Goal: Task Accomplishment & Management: Manage account settings

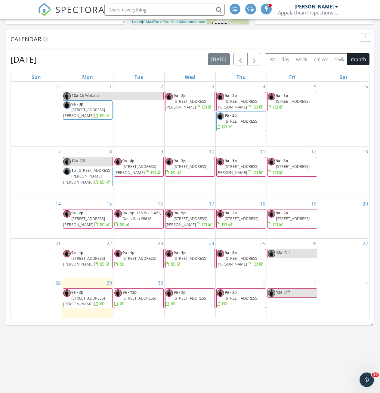
scroll to position [271, 0]
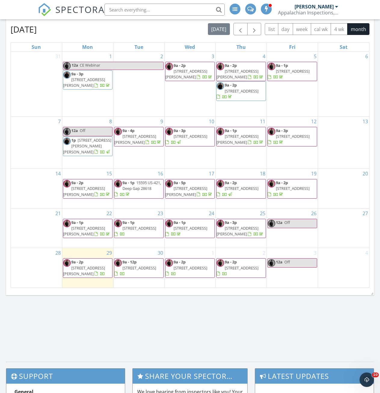
click at [239, 235] on span "[STREET_ADDRESS][PERSON_NAME]" at bounding box center [238, 230] width 42 height 11
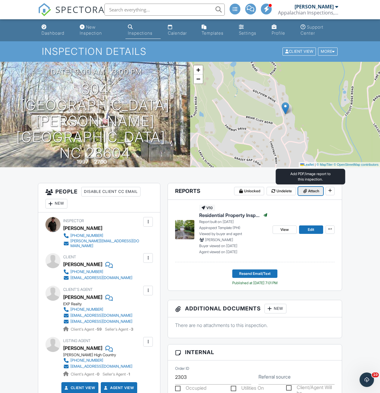
click at [312, 189] on span "Attach" at bounding box center [313, 191] width 11 height 6
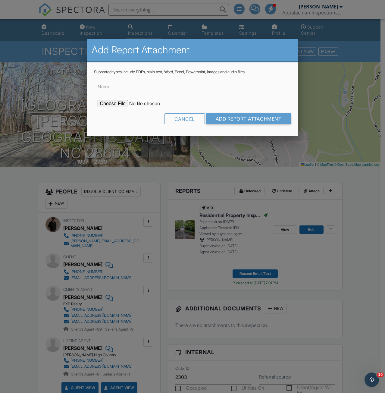
click at [108, 87] on label "Name" at bounding box center [104, 86] width 13 height 7
click at [108, 87] on input "Name" at bounding box center [193, 86] width 190 height 15
type input "Radon Test"
drag, startPoint x: 127, startPoint y: 88, endPoint x: 87, endPoint y: 86, distance: 39.5
click at [87, 86] on div "Supported types include PDFs, plain text, Word, Excel, Powerpoint, images and a…" at bounding box center [193, 98] width 212 height 73
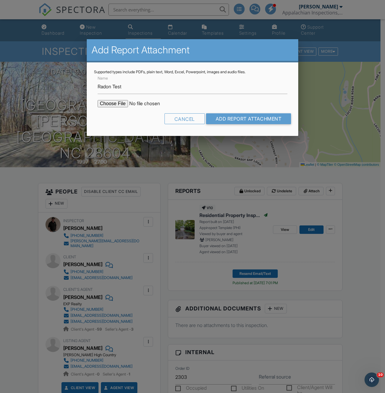
click at [116, 120] on div "Cancel Add Report Attachment" at bounding box center [192, 120] width 197 height 15
click at [115, 103] on input "file" at bounding box center [149, 103] width 102 height 7
type input "C:\fakepath\304-Saint-Andrews.pdf"
click at [242, 122] on input "Add Report Attachment" at bounding box center [248, 118] width 85 height 11
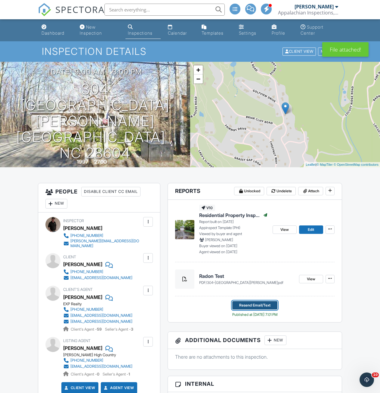
click at [251, 305] on span "Resend Email/Text" at bounding box center [254, 305] width 31 height 6
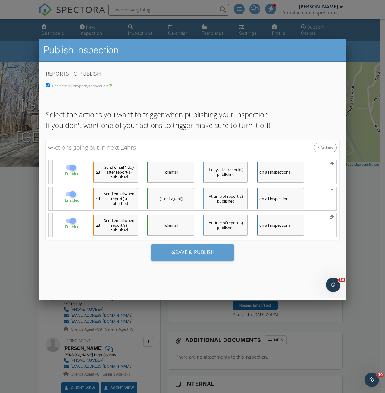
click at [170, 202] on div "[client agent]" at bounding box center [170, 198] width 47 height 21
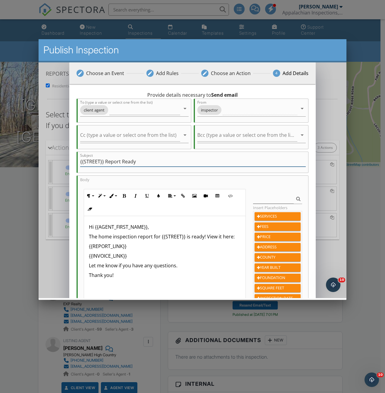
click at [106, 161] on input "{{STREET}} Report Ready" at bounding box center [193, 162] width 226 height 10
paste input "adon TestR"
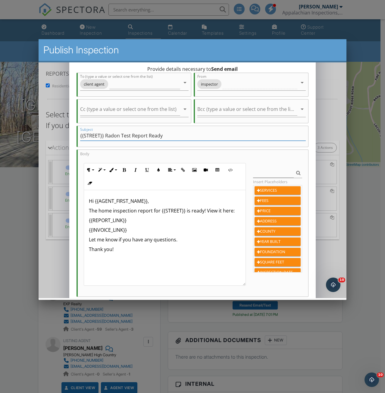
scroll to position [30, 0]
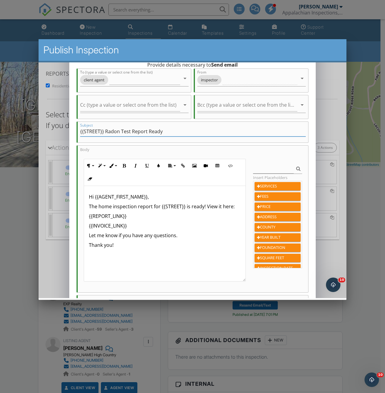
type input "{{STREET}} Radon Test Report Ready"
drag, startPoint x: 136, startPoint y: 207, endPoint x: 99, endPoint y: 208, distance: 37.4
click at [99, 208] on p "The home inspection report for {{STREET}} is ready! View it here:" at bounding box center [164, 206] width 151 height 7
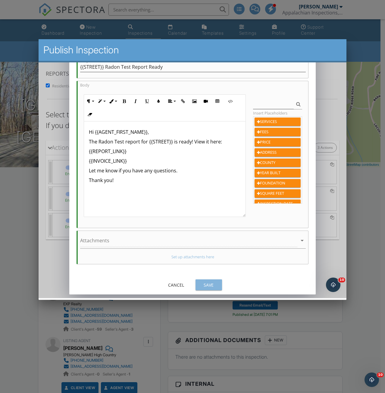
click at [204, 283] on div "Save" at bounding box center [208, 285] width 17 height 6
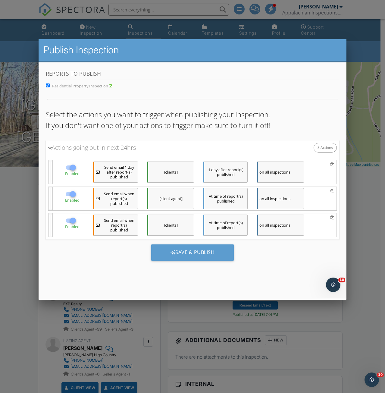
click at [170, 220] on div "[clients]" at bounding box center [170, 224] width 47 height 21
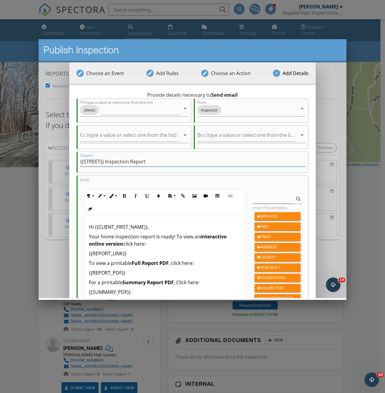
drag, startPoint x: 128, startPoint y: 163, endPoint x: 104, endPoint y: 162, distance: 23.8
click at [104, 162] on input "{{STREET}} Inspection Report" at bounding box center [193, 162] width 226 height 10
paste input "Radon Test"
click at [105, 161] on input "{{STREET}}Radon Test Report" at bounding box center [193, 162] width 226 height 10
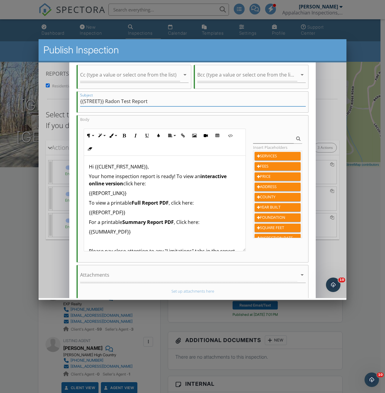
type input "{{STREET}} Radon Test Report"
drag, startPoint x: 138, startPoint y: 176, endPoint x: 101, endPoint y: 177, distance: 36.1
click at [101, 177] on p "Your home inspection report is ready! To view an interactive online version cli…" at bounding box center [164, 180] width 151 height 14
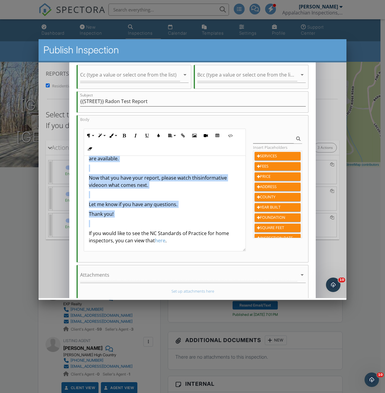
scroll to position [141, 0]
drag, startPoint x: 112, startPoint y: 202, endPoint x: 192, endPoint y: 195, distance: 80.7
click at [192, 195] on div "Hi {{CLIENT_FIRST_NAME}}, Your Radon Test report is ready! To view an interacti…" at bounding box center [164, 133] width 161 height 236
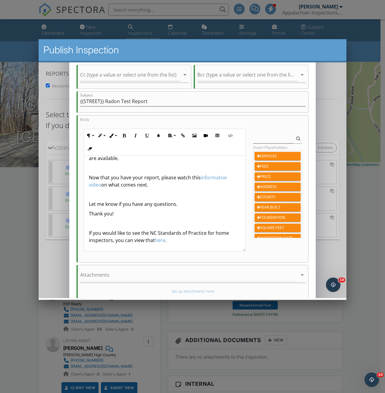
scroll to position [95, 0]
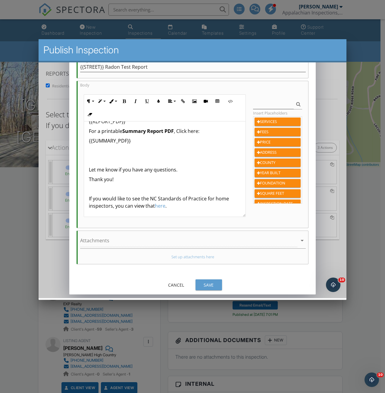
click at [211, 283] on div "Save" at bounding box center [208, 285] width 17 height 6
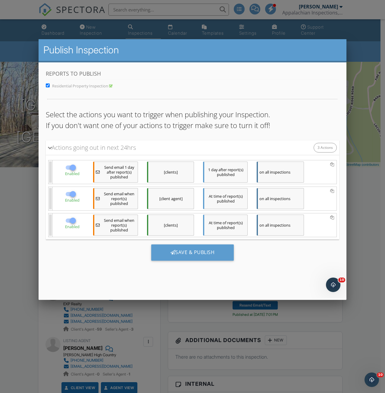
scroll to position [81, 0]
click at [192, 256] on div "Save & Publish" at bounding box center [192, 252] width 83 height 16
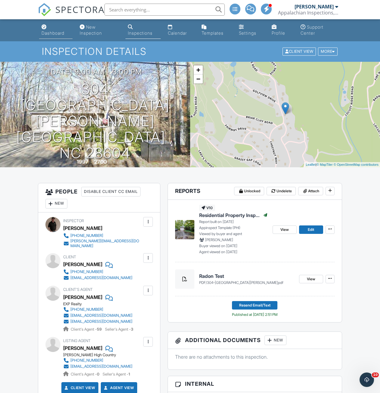
click at [49, 33] on div "Dashboard" at bounding box center [53, 32] width 23 height 5
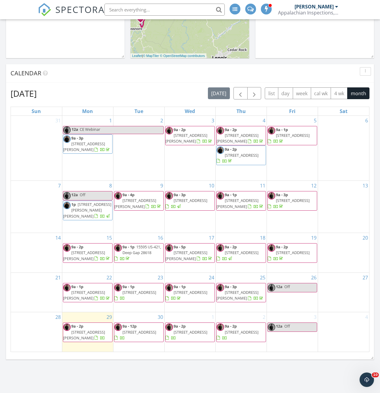
scroll to position [241, 0]
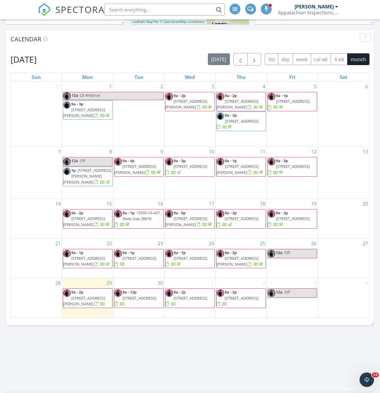
click at [92, 302] on span "9a - 2p 154 Pine Ridge Loop, Newland 28657" at bounding box center [87, 298] width 49 height 18
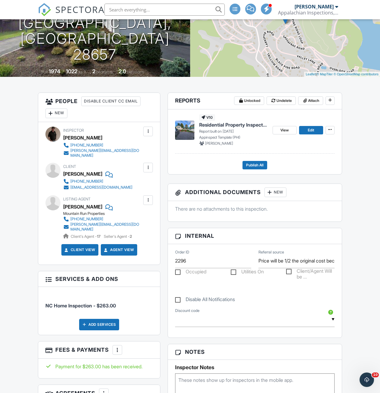
click at [187, 130] on img at bounding box center [184, 129] width 19 height 19
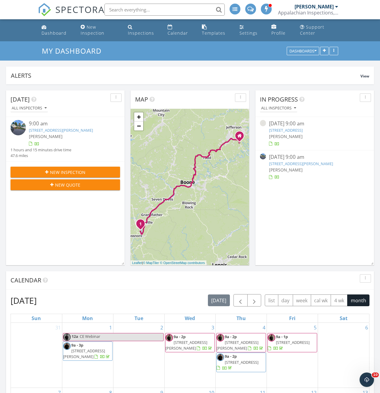
click at [292, 164] on link "[STREET_ADDRESS][PERSON_NAME]" at bounding box center [301, 163] width 64 height 5
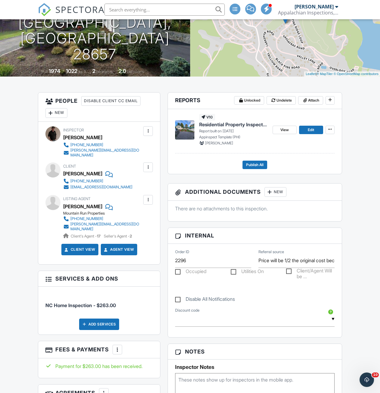
scroll to position [90, 0]
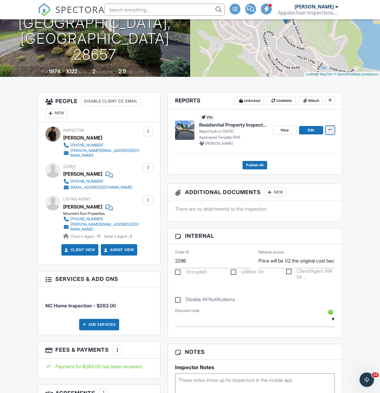
click at [332, 131] on icon at bounding box center [331, 129] width 4 height 4
click at [285, 190] on input "Delete Report" at bounding box center [300, 189] width 61 height 14
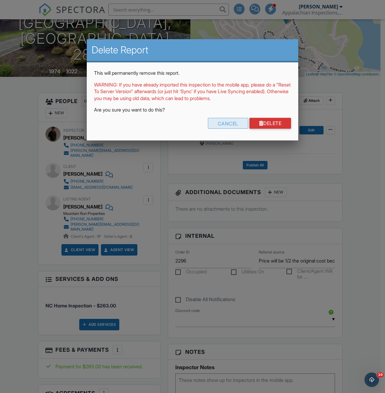
click at [230, 123] on div "Cancel" at bounding box center [228, 123] width 40 height 11
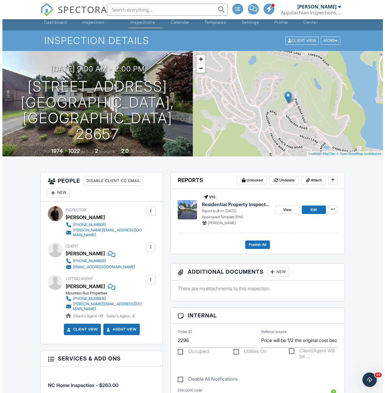
scroll to position [0, 0]
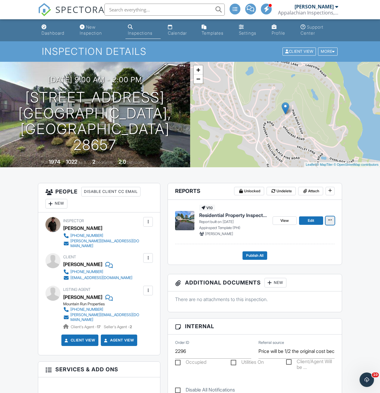
click at [329, 221] on icon at bounding box center [331, 220] width 4 height 4
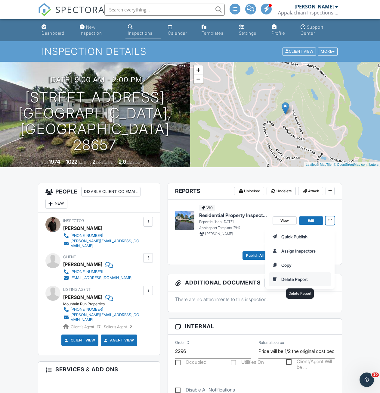
click at [291, 276] on input "Delete Report" at bounding box center [300, 279] width 61 height 14
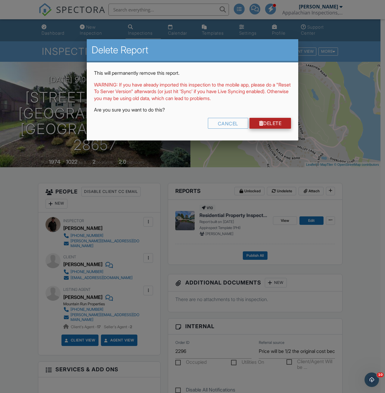
click at [257, 120] on link "Delete" at bounding box center [270, 123] width 42 height 11
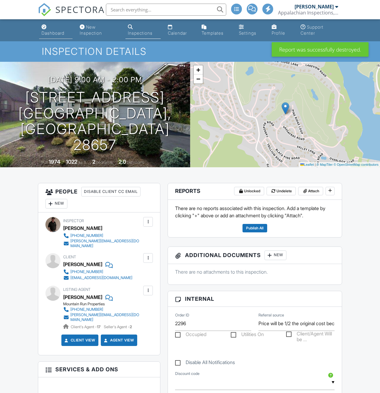
click at [49, 33] on div "Dashboard" at bounding box center [53, 32] width 23 height 5
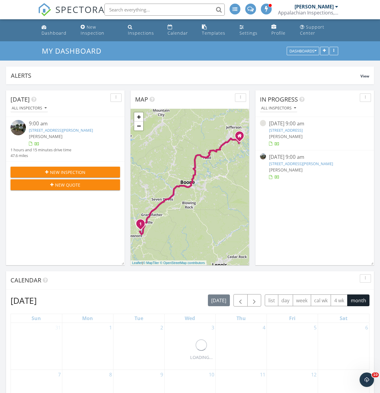
click at [280, 167] on span "[PERSON_NAME]" at bounding box center [286, 170] width 34 height 6
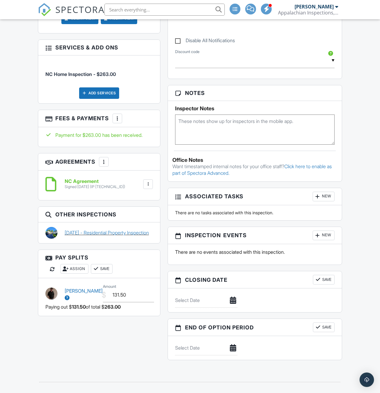
click at [74, 233] on link "[DATE] - Residential Property Inspection" at bounding box center [107, 232] width 84 height 7
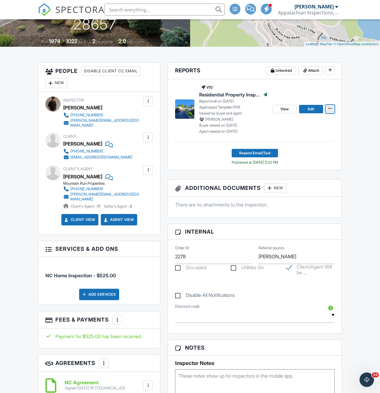
click at [331, 109] on icon at bounding box center [331, 108] width 4 height 4
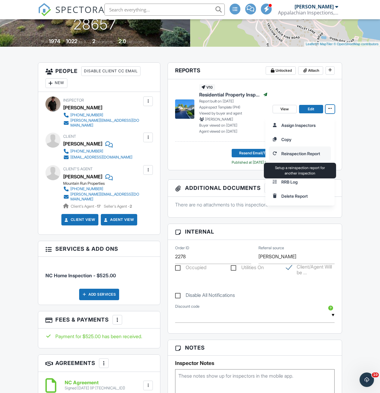
click at [291, 152] on input "Reinspection Report" at bounding box center [300, 154] width 61 height 14
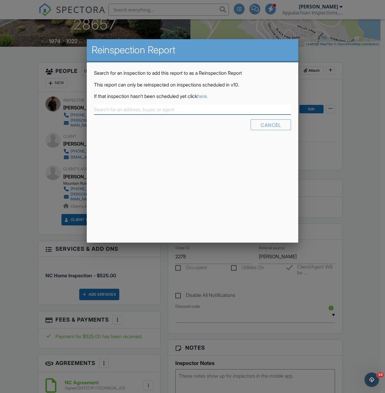
click at [138, 111] on input "text" at bounding box center [192, 110] width 197 height 10
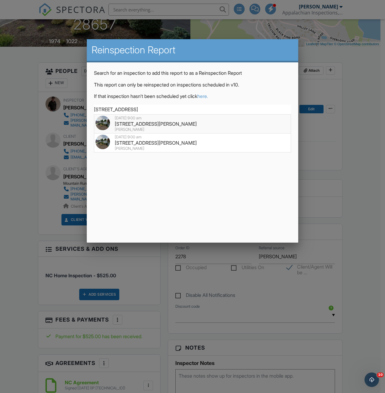
click at [135, 129] on div "janet jennett" at bounding box center [192, 129] width 194 height 5
type input "[STREET_ADDRESS][PERSON_NAME]"
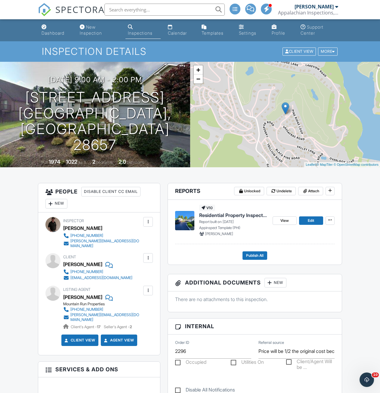
click at [193, 220] on img at bounding box center [184, 220] width 19 height 19
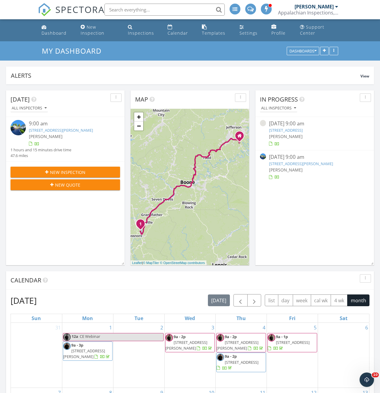
click at [285, 167] on div "[PERSON_NAME]" at bounding box center [314, 170] width 91 height 6
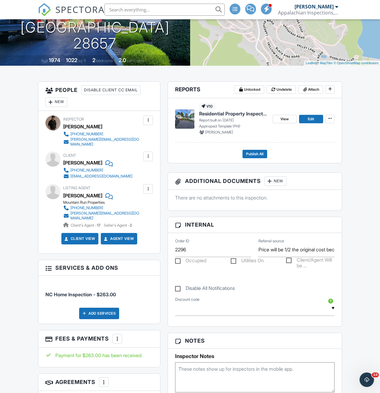
scroll to position [28, 0]
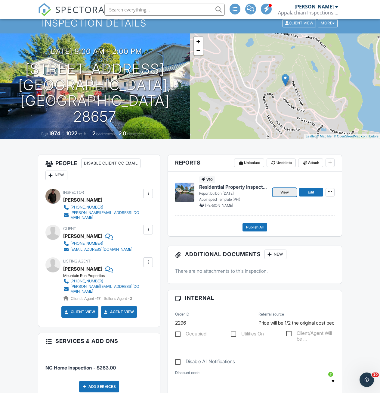
click at [285, 193] on span "View" at bounding box center [285, 192] width 8 height 6
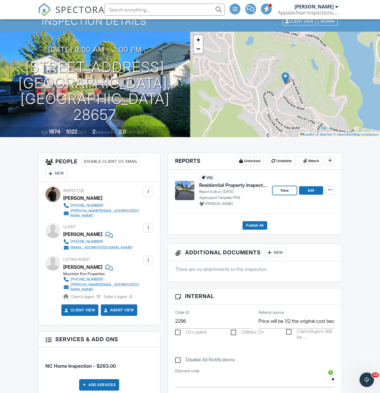
click at [286, 189] on span "View" at bounding box center [285, 190] width 8 height 6
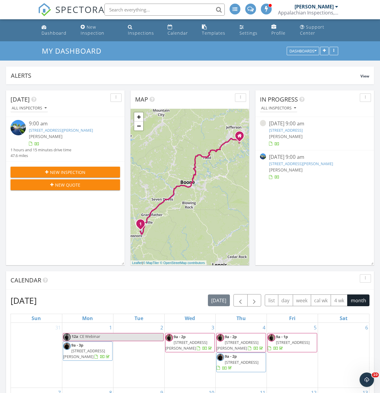
click at [281, 164] on link "[STREET_ADDRESS][PERSON_NAME]" at bounding box center [301, 163] width 64 height 5
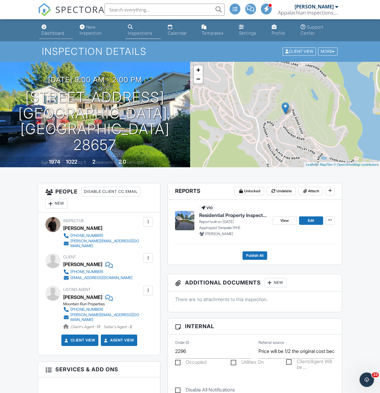
click at [51, 30] on link "Dashboard" at bounding box center [55, 30] width 33 height 17
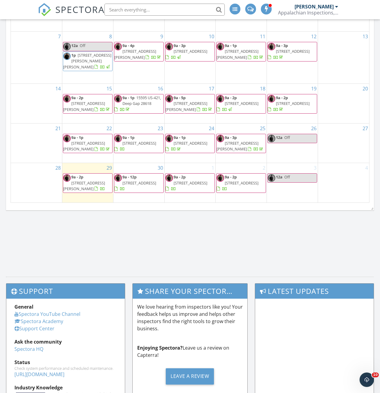
scroll to position [361, 0]
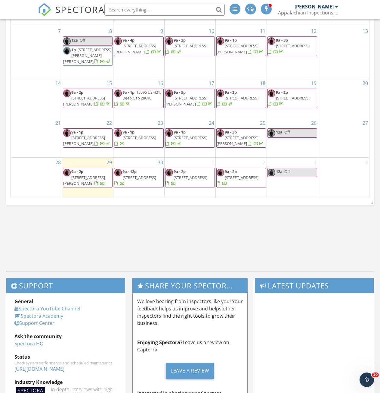
click at [89, 178] on span "154 Pine Ridge Loop, Newland 28657" at bounding box center [84, 180] width 42 height 11
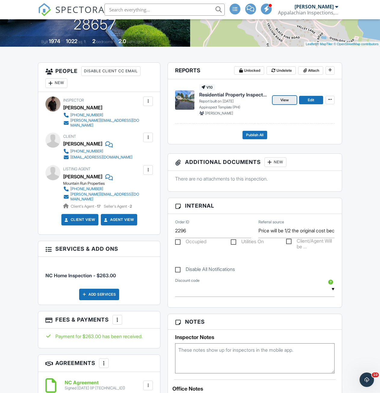
click at [287, 101] on span "View" at bounding box center [285, 100] width 8 height 6
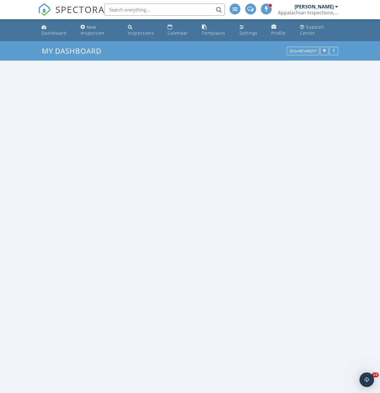
scroll to position [557, 390]
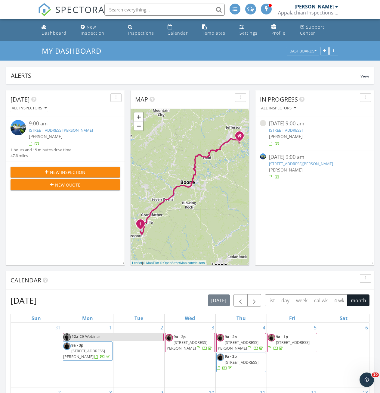
click at [285, 166] on link "[STREET_ADDRESS][PERSON_NAME]" at bounding box center [301, 163] width 64 height 5
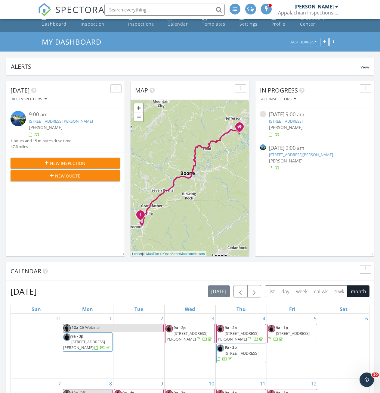
scroll to position [30, 0]
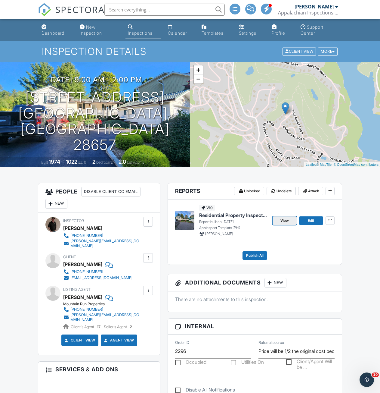
click at [286, 220] on span "View" at bounding box center [285, 220] width 8 height 6
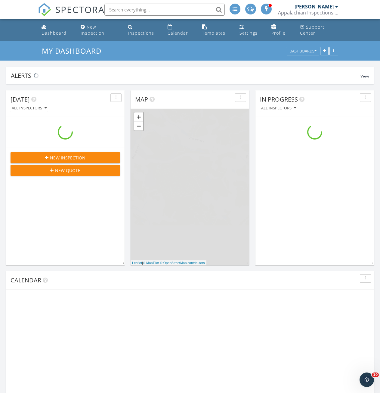
scroll to position [557, 390]
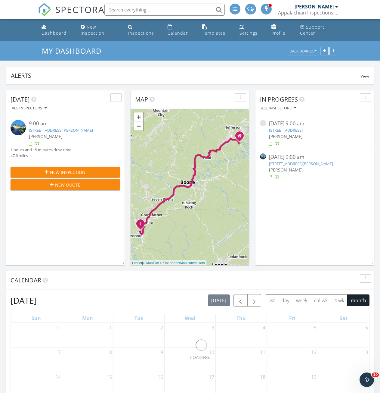
click at [283, 167] on span "[PERSON_NAME]" at bounding box center [286, 170] width 34 height 6
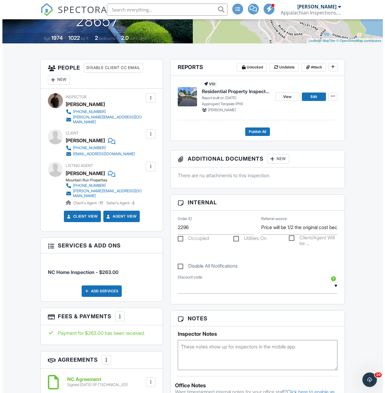
scroll to position [120, 0]
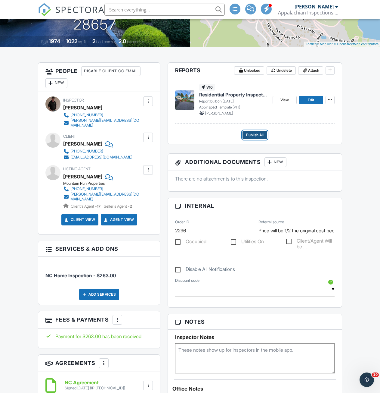
click at [254, 137] on span "Publish All" at bounding box center [254, 135] width 17 height 6
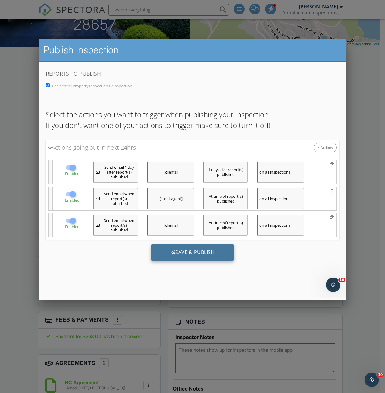
scroll to position [0, 0]
click at [199, 256] on div "Save & Publish" at bounding box center [192, 252] width 83 height 16
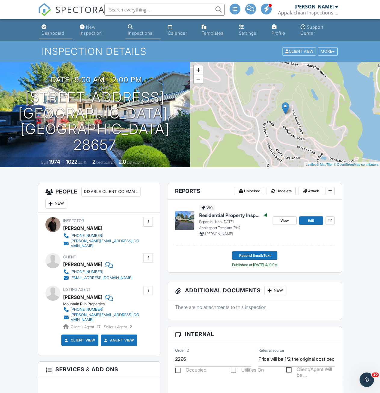
click at [48, 29] on link "Dashboard" at bounding box center [55, 30] width 33 height 17
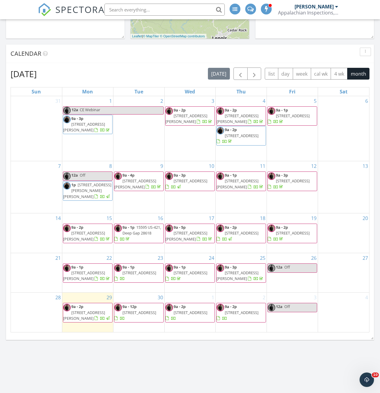
scroll to position [211, 0]
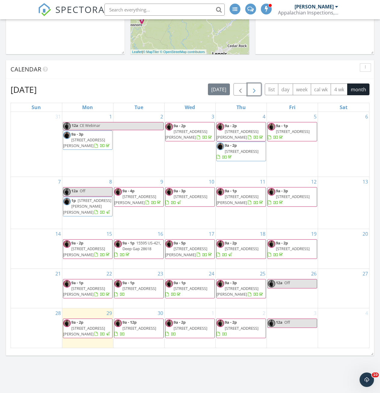
click at [256, 92] on span "button" at bounding box center [254, 89] width 7 height 7
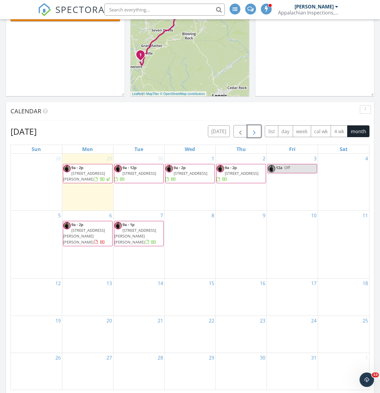
scroll to position [30, 0]
